Goal: Obtain resource: Obtain resource

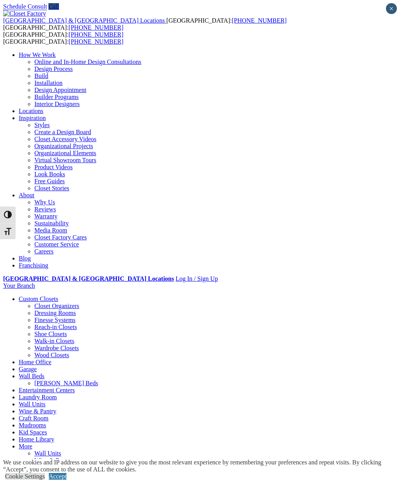
click at [34, 303] on link "Closet Organizers" at bounding box center [56, 306] width 45 height 7
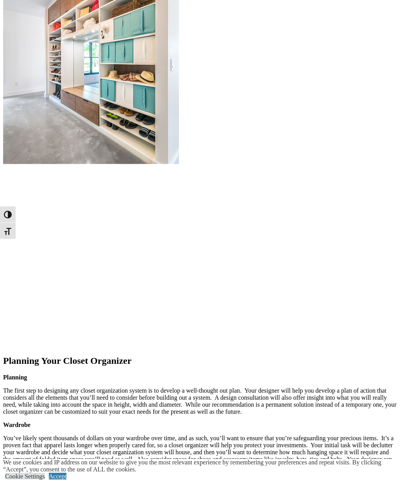
scroll to position [1007, 0]
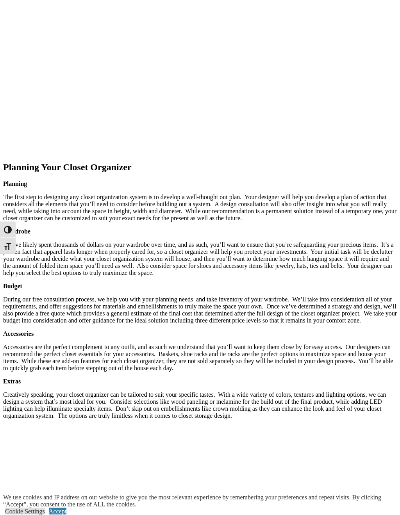
scroll to position [1037, 0]
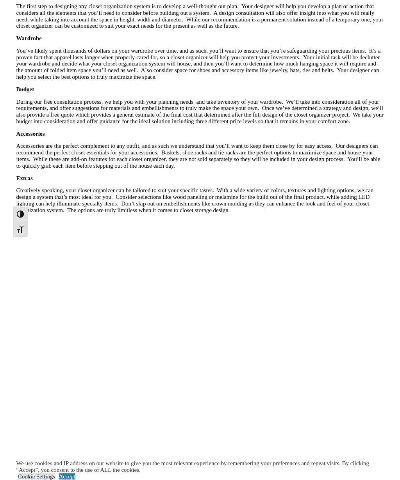
scroll to position [1216, 0]
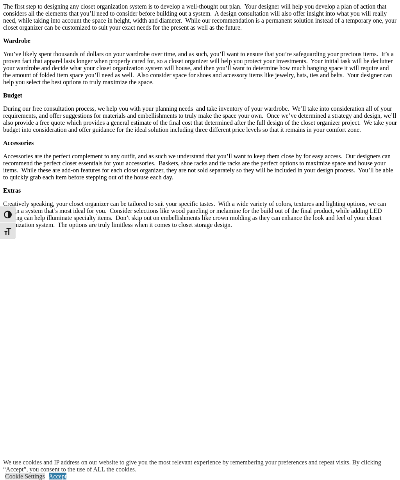
scroll to position [1217, 0]
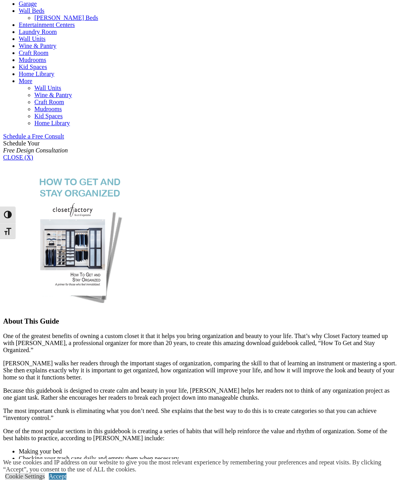
scroll to position [364, 0]
